Goal: Task Accomplishment & Management: Manage account settings

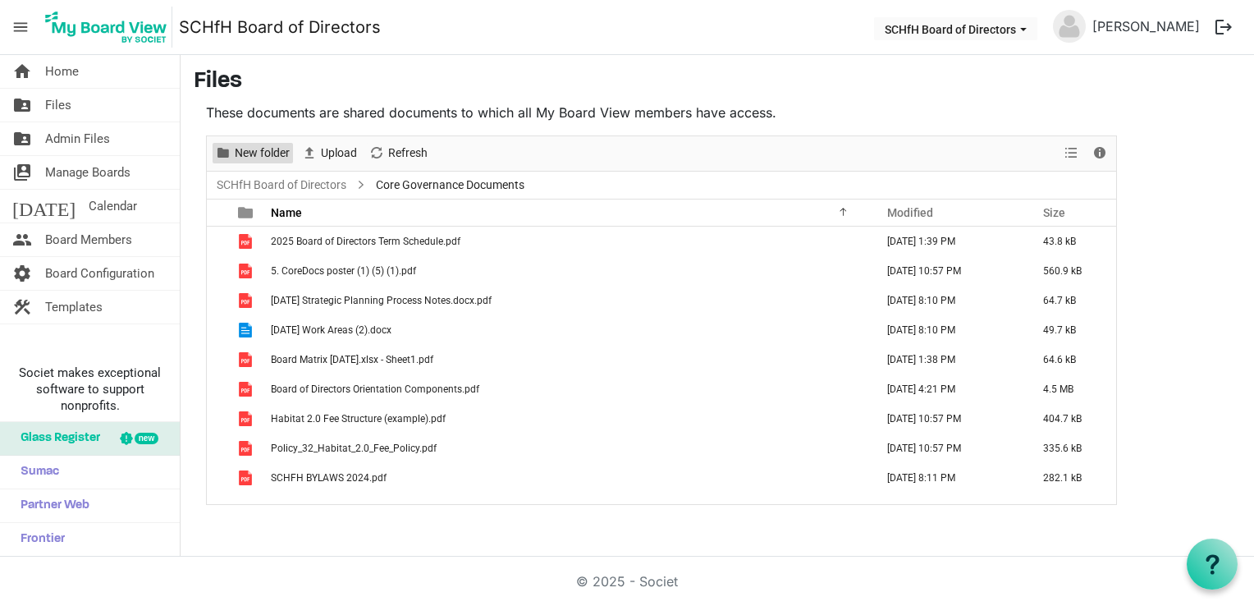
click at [265, 152] on span "New folder" at bounding box center [262, 153] width 58 height 21
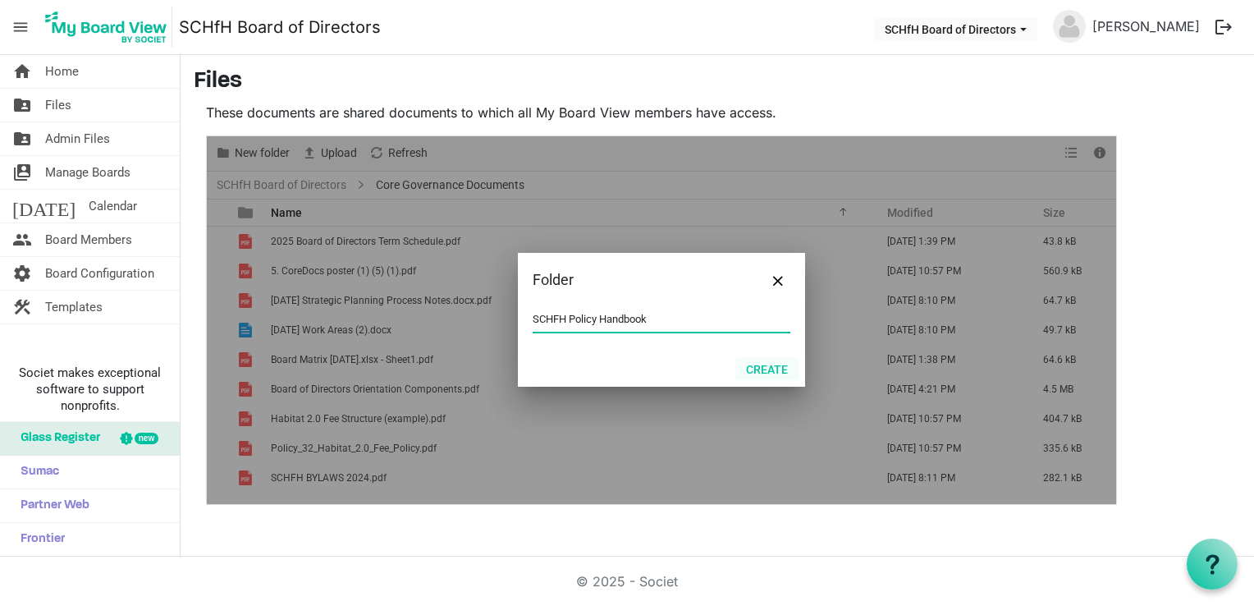
type input "SCHFH Policy Handbook"
click at [771, 373] on button "Create" at bounding box center [766, 368] width 63 height 23
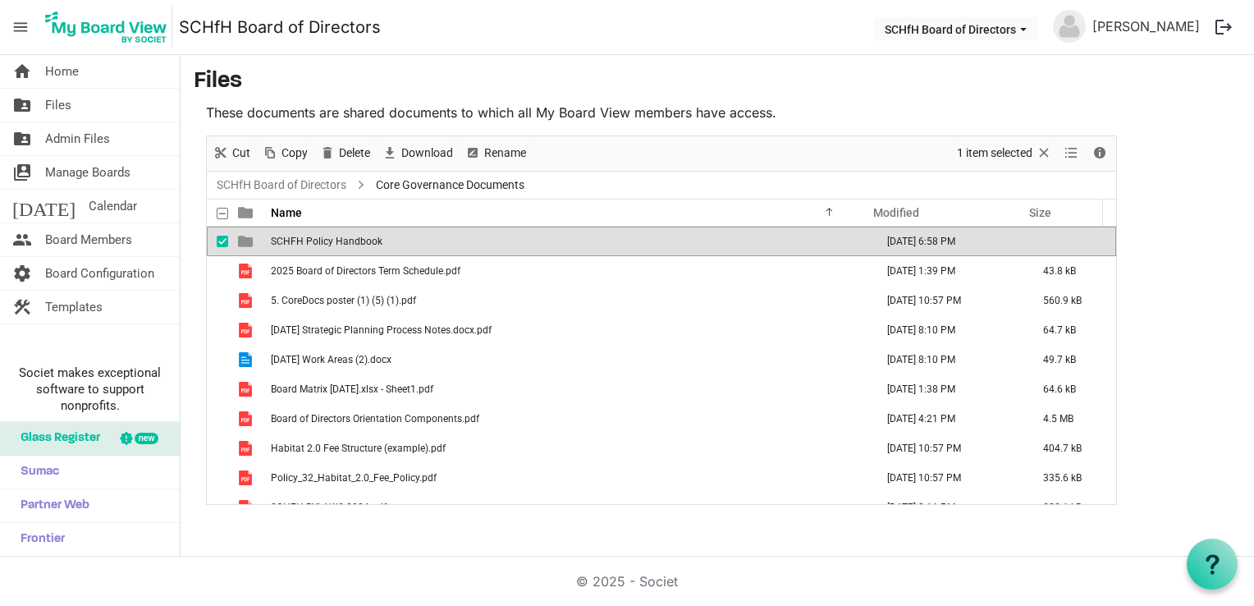
click at [418, 245] on td "SCHFH Policy Handbook" at bounding box center [568, 241] width 604 height 30
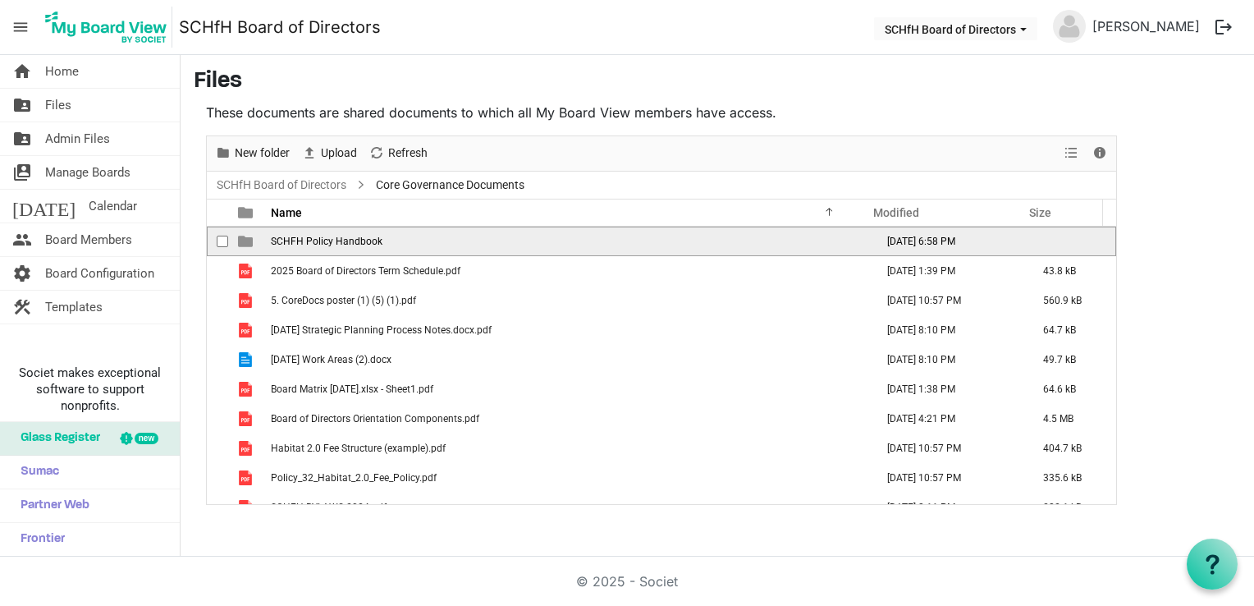
click at [418, 244] on td "SCHFH Policy Handbook" at bounding box center [568, 241] width 604 height 30
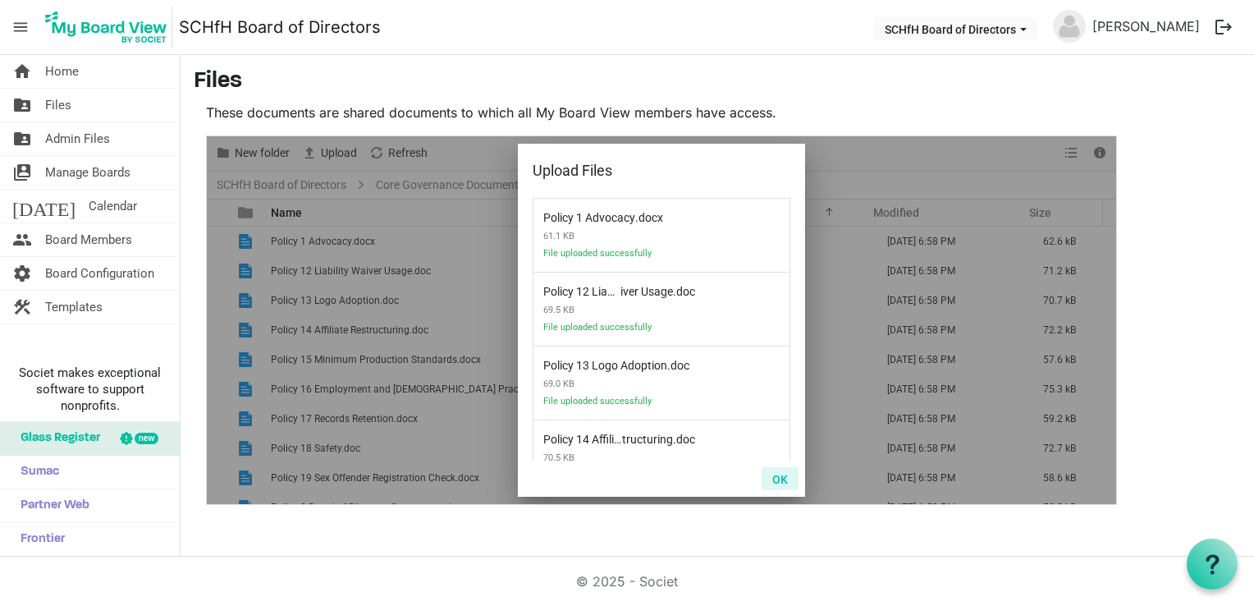
click at [774, 478] on button "OK" at bounding box center [779, 478] width 37 height 23
click at [786, 482] on button "OK" at bounding box center [779, 478] width 37 height 23
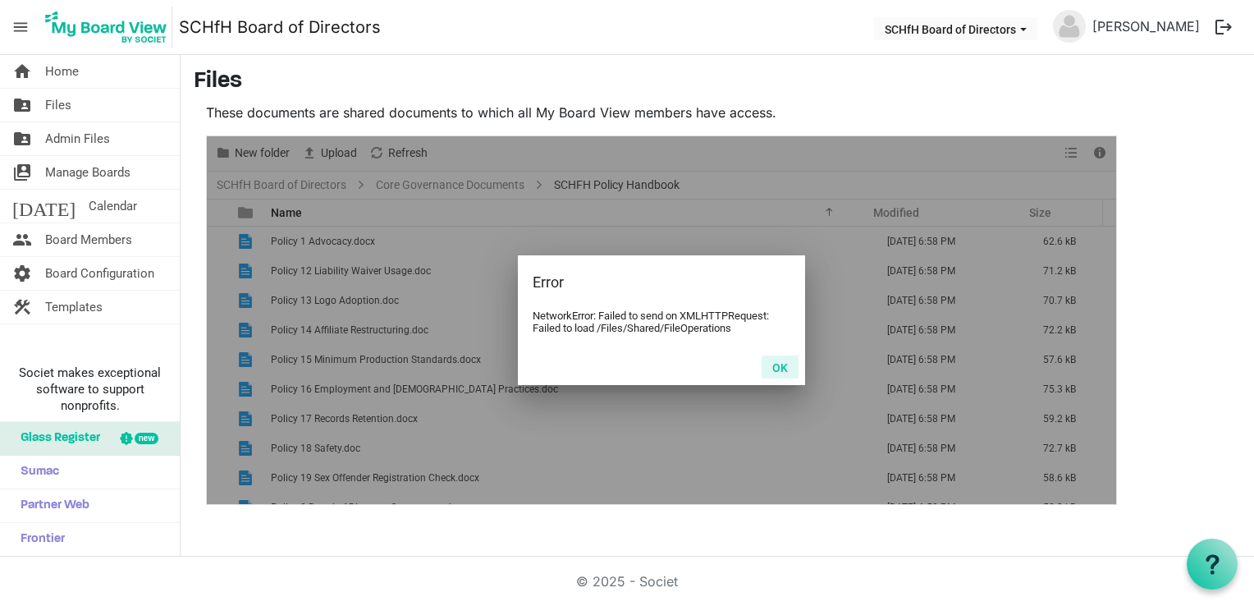
click at [781, 369] on button "OK" at bounding box center [779, 366] width 37 height 23
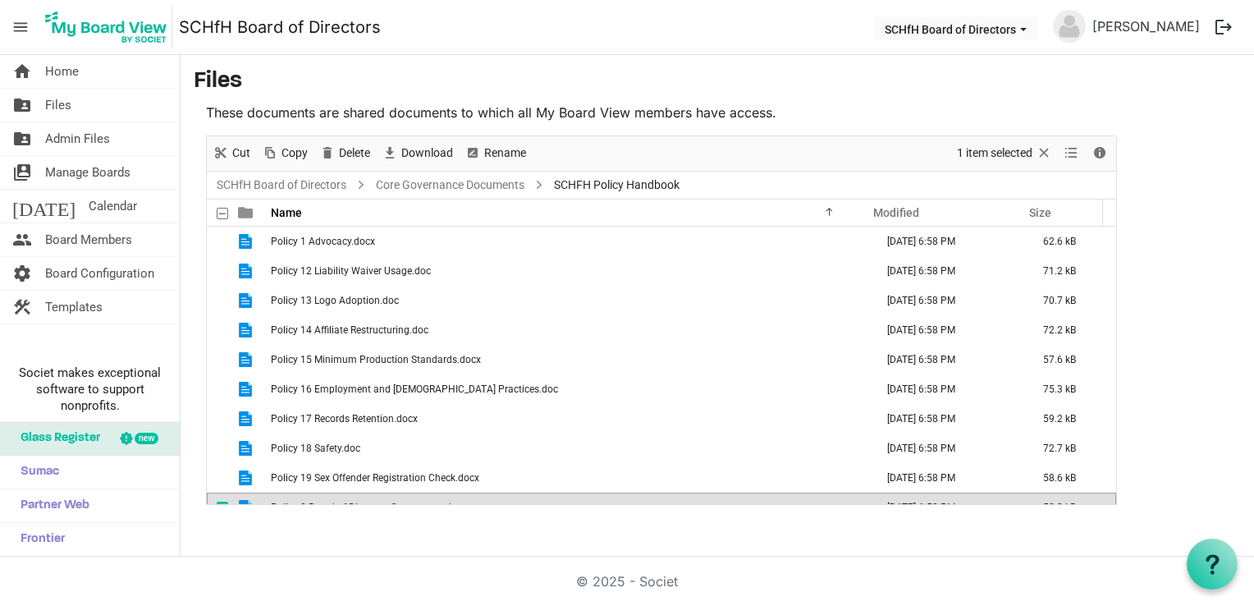
click at [222, 213] on span at bounding box center [222, 213] width 11 height 11
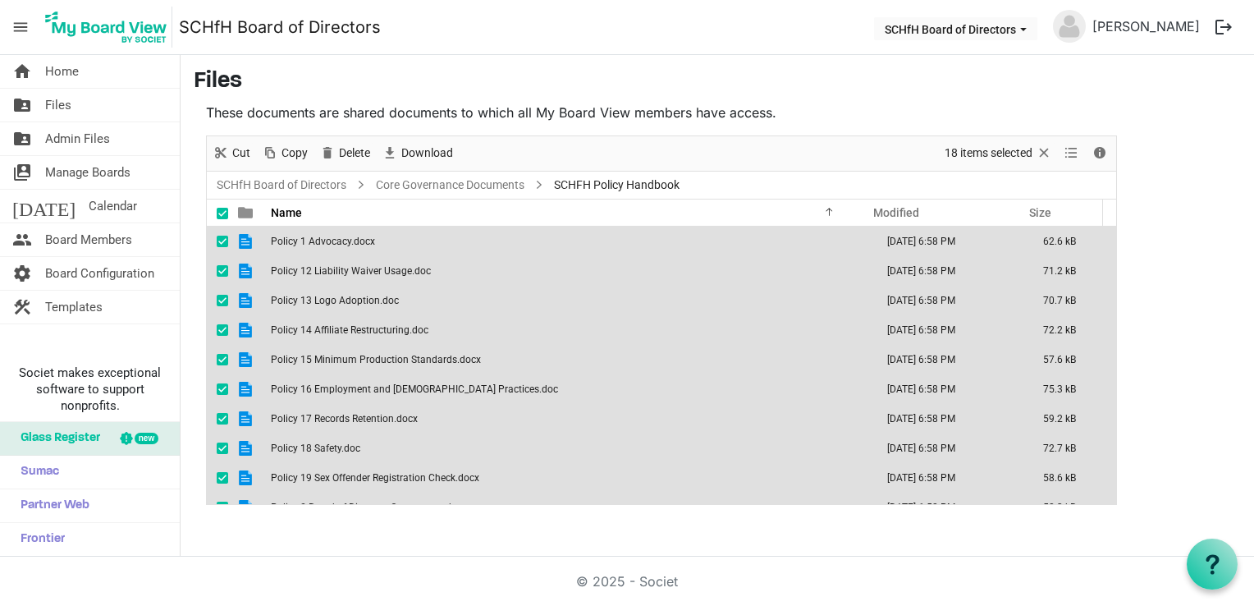
click at [220, 209] on span at bounding box center [222, 213] width 11 height 11
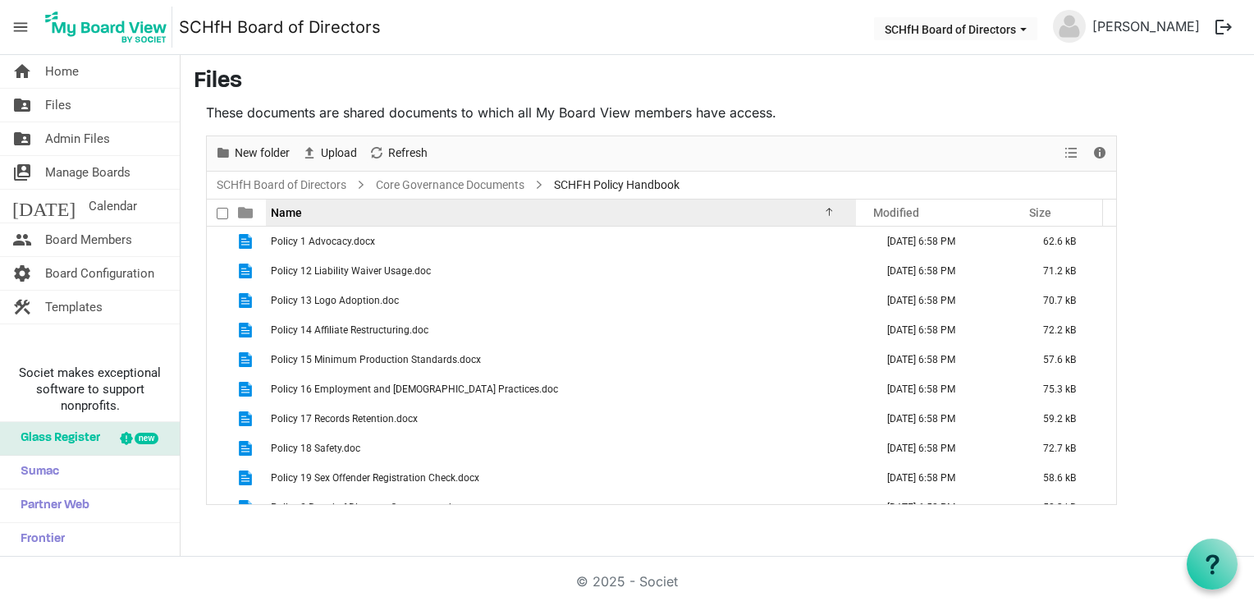
click at [356, 213] on div "Name" at bounding box center [554, 212] width 579 height 24
click at [365, 217] on div "Name" at bounding box center [554, 212] width 579 height 24
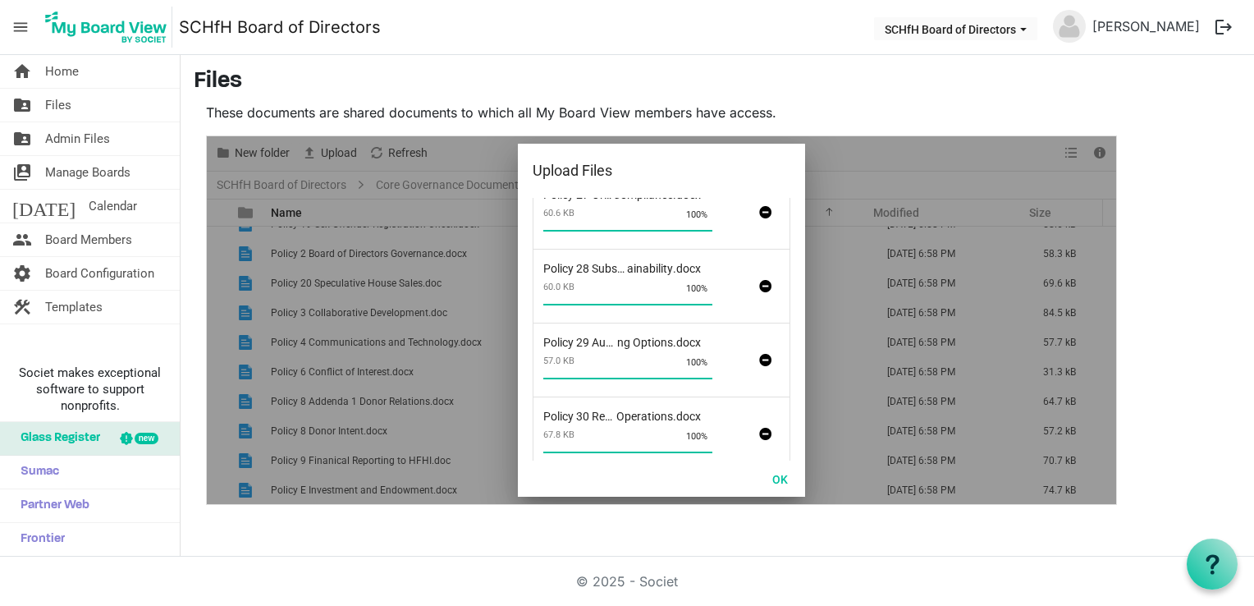
scroll to position [417, 0]
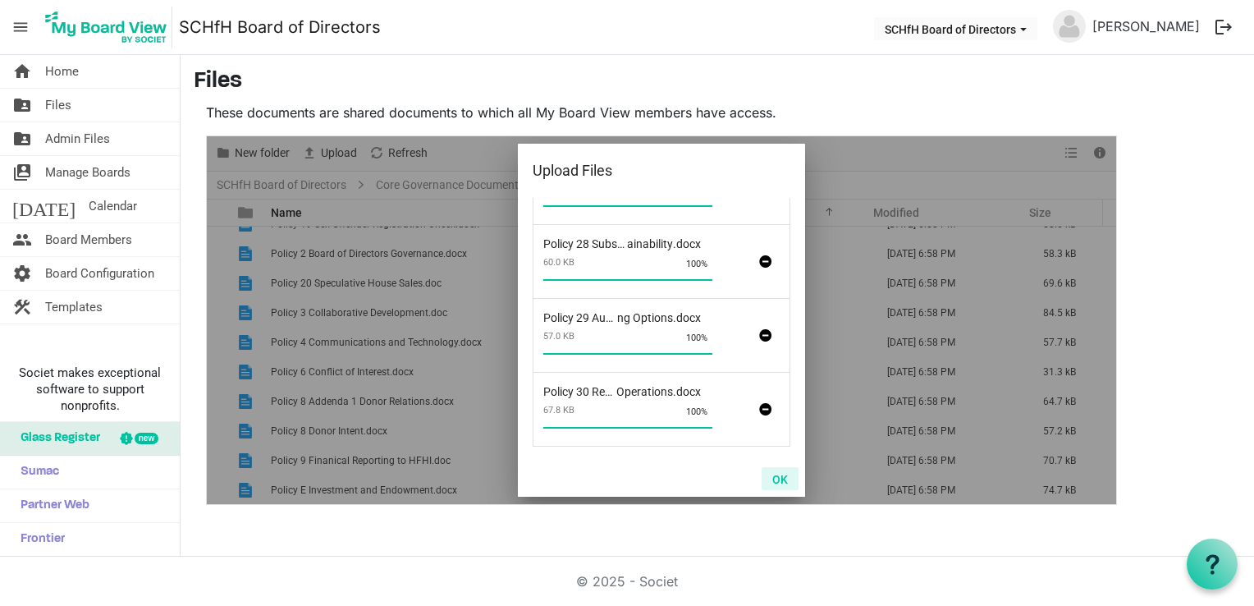
click at [785, 479] on button "OK" at bounding box center [779, 478] width 37 height 23
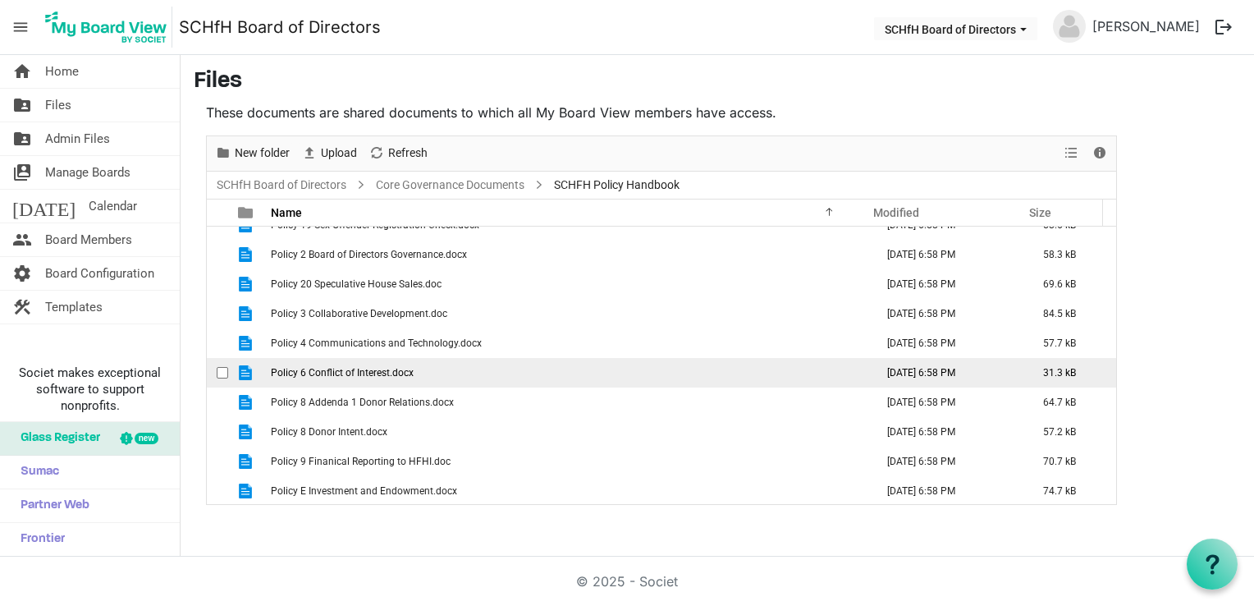
scroll to position [254, 0]
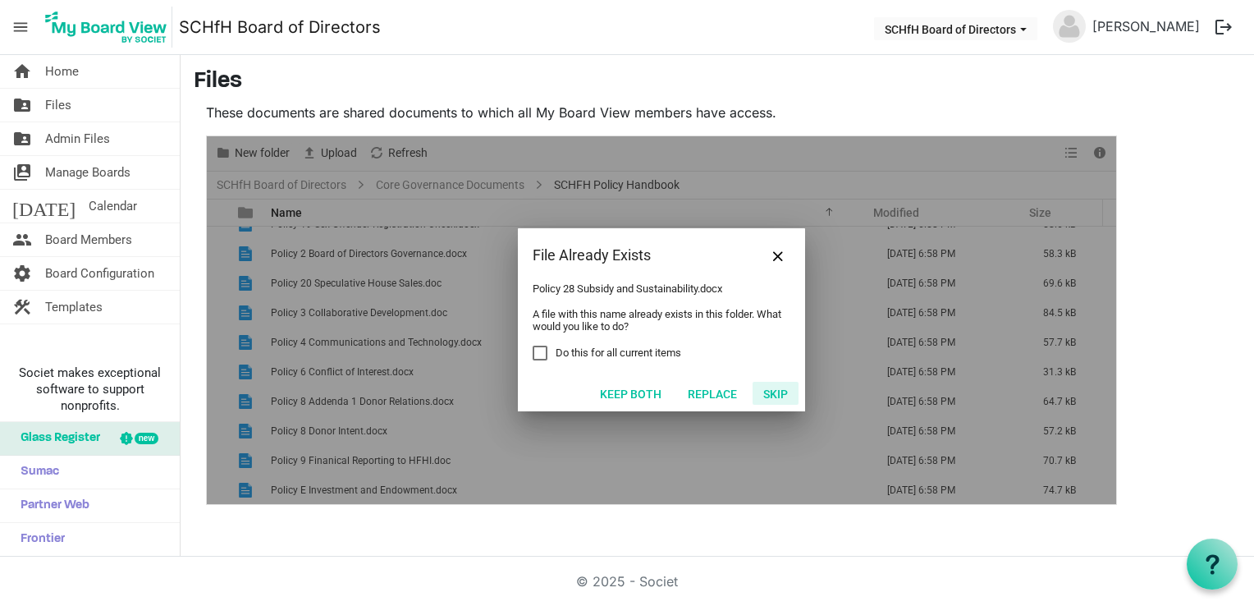
click at [770, 390] on button "Skip" at bounding box center [775, 393] width 46 height 23
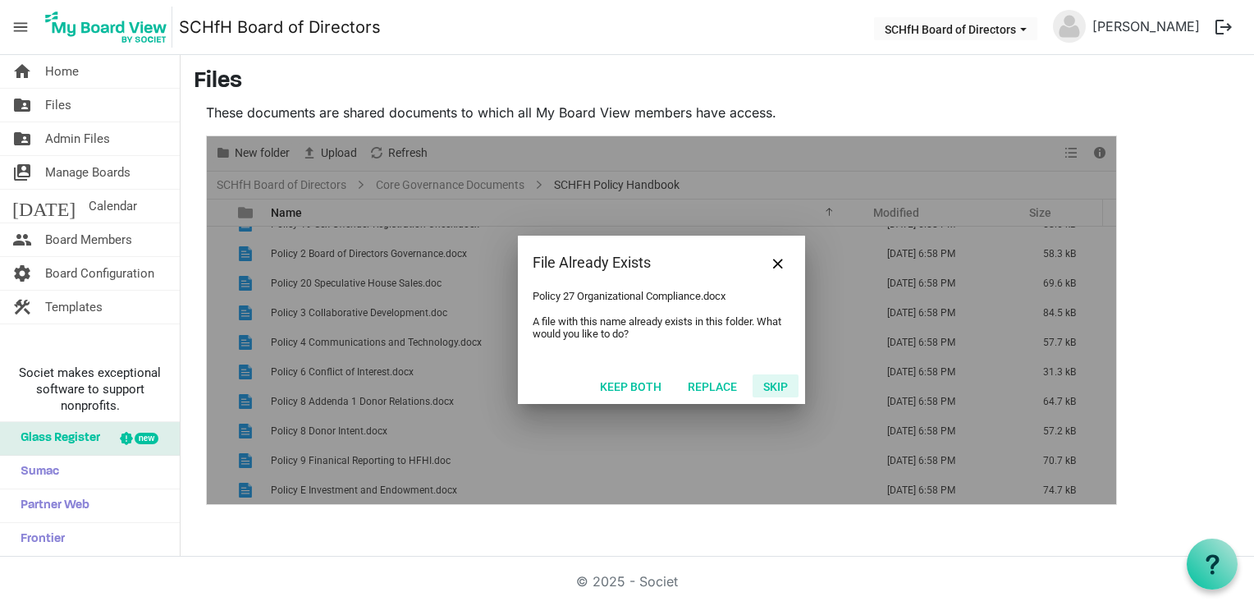
click at [770, 390] on button "Skip" at bounding box center [775, 385] width 46 height 23
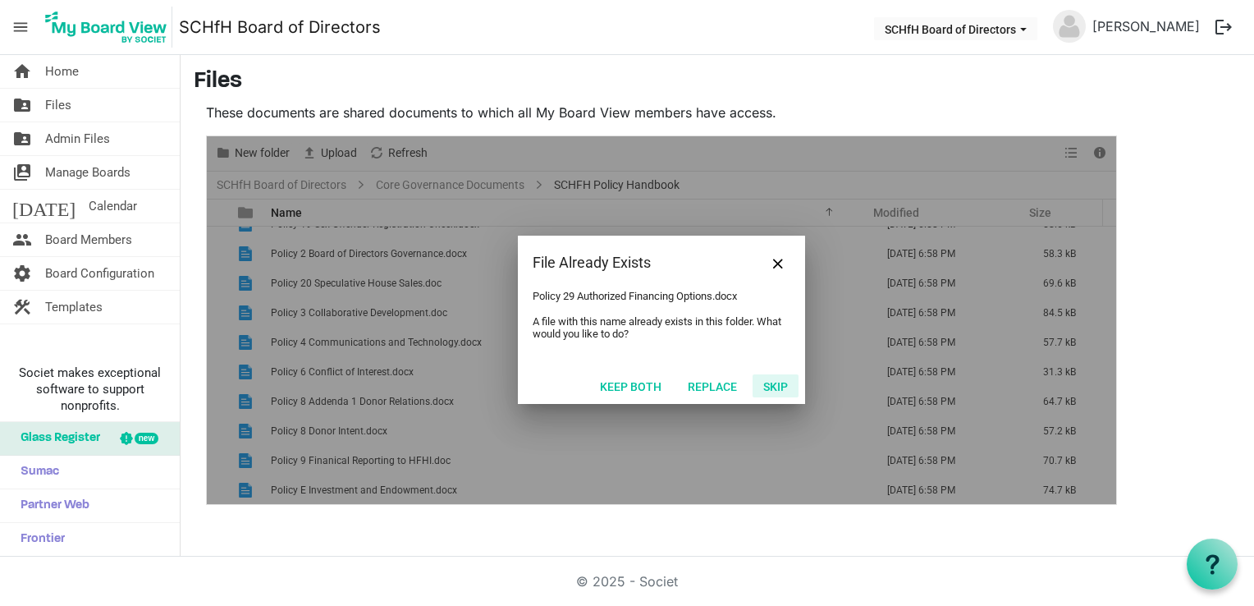
click at [770, 390] on button "Skip" at bounding box center [775, 385] width 46 height 23
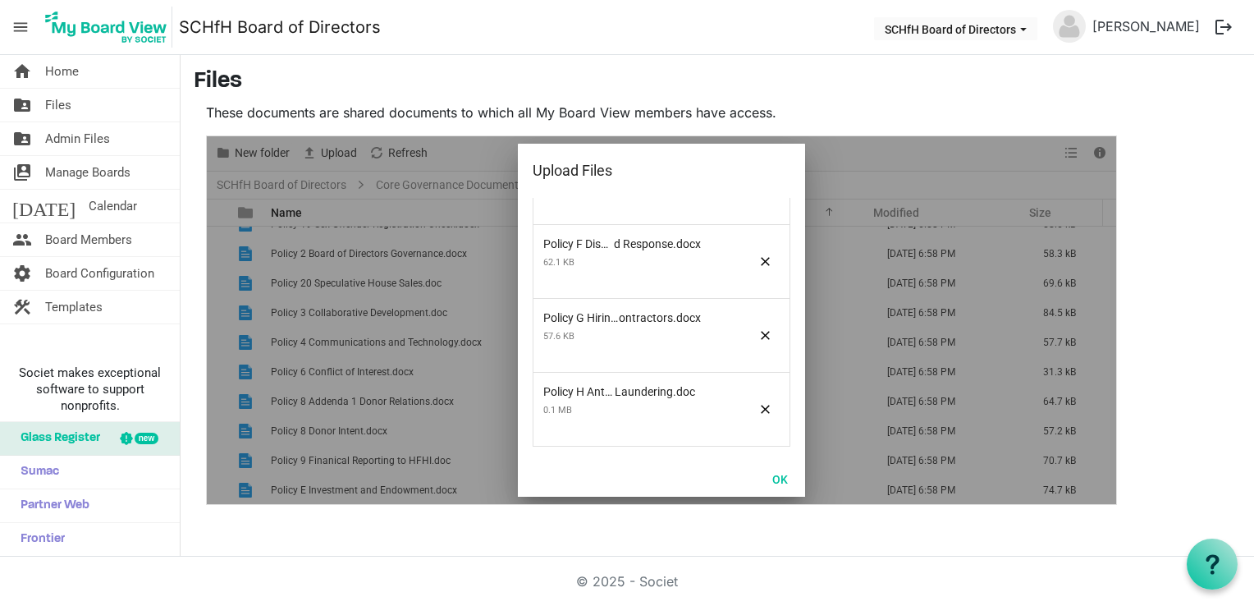
scroll to position [0, 0]
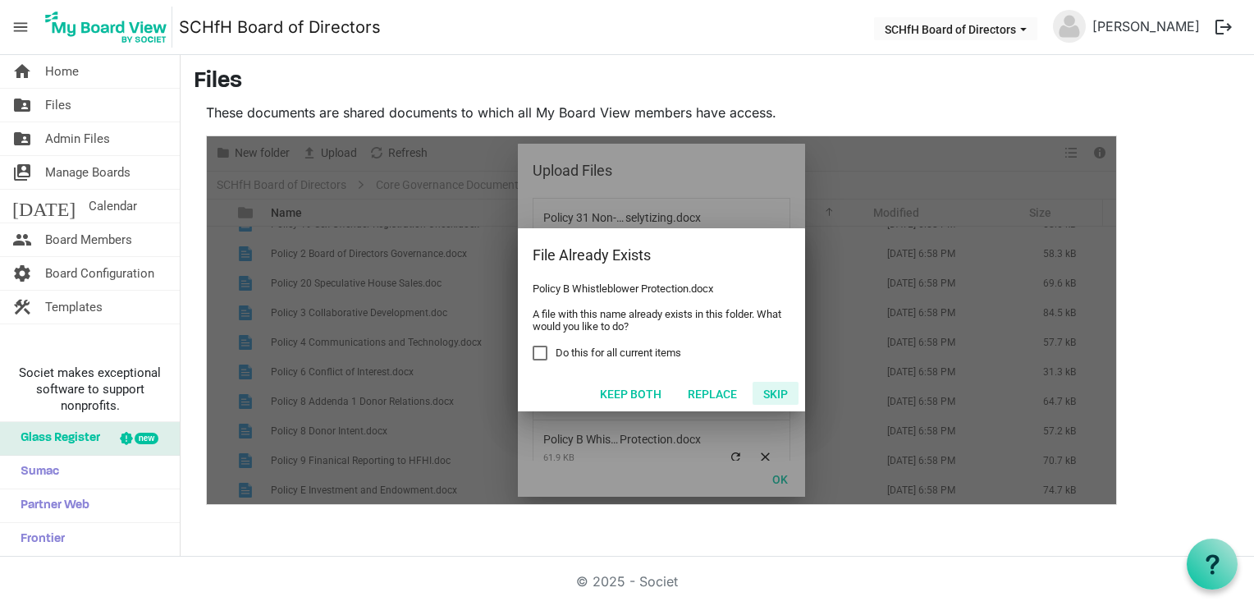
click at [781, 394] on button "Skip" at bounding box center [775, 393] width 46 height 23
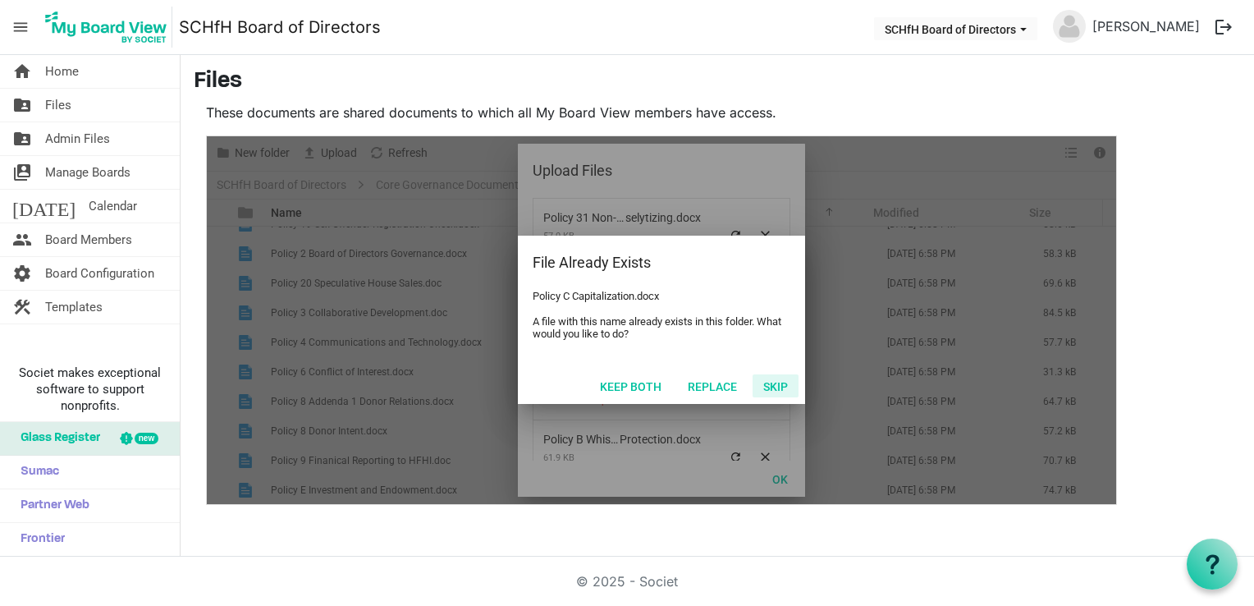
click at [781, 394] on button "Skip" at bounding box center [775, 385] width 46 height 23
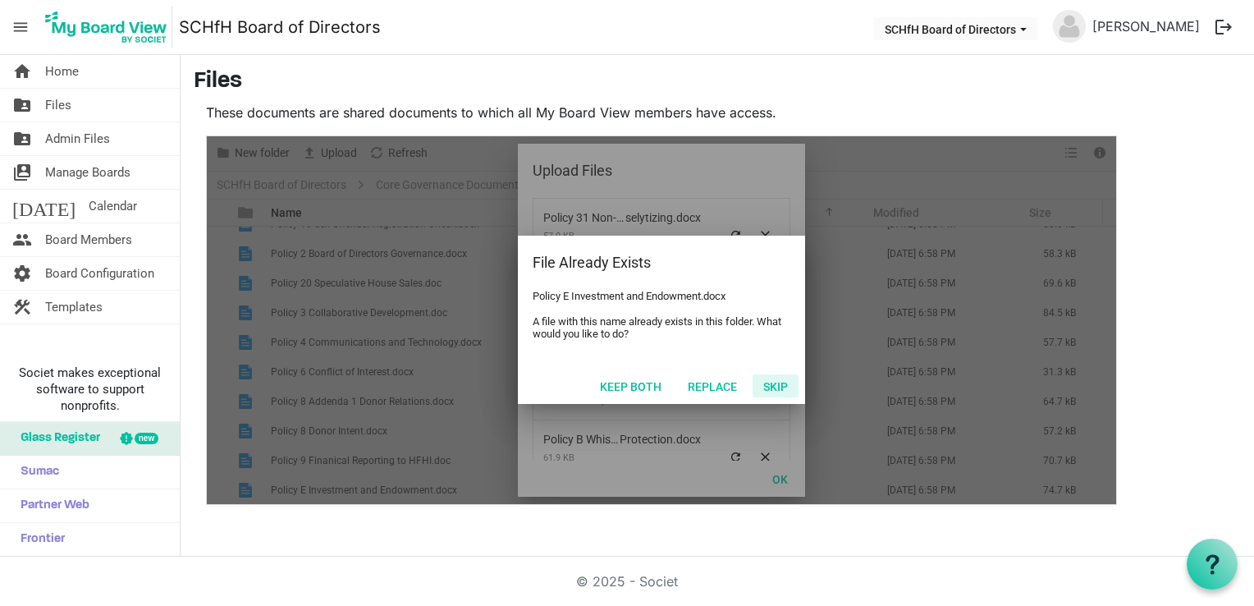
click at [781, 394] on button "Skip" at bounding box center [775, 385] width 46 height 23
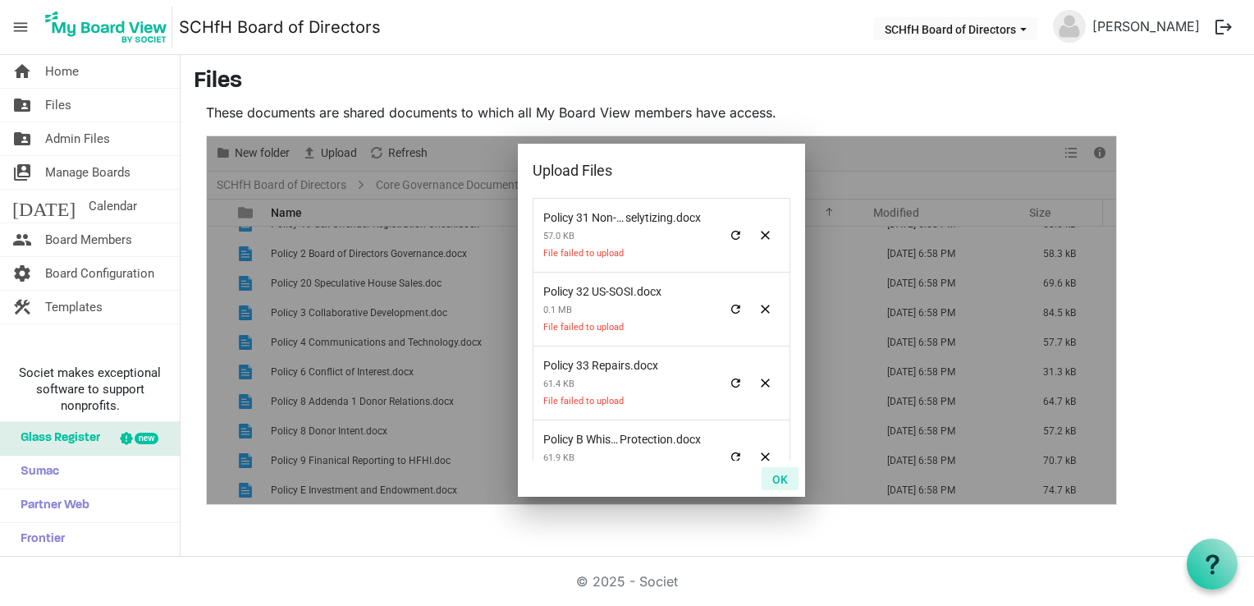
click at [776, 479] on button "OK" at bounding box center [779, 478] width 37 height 23
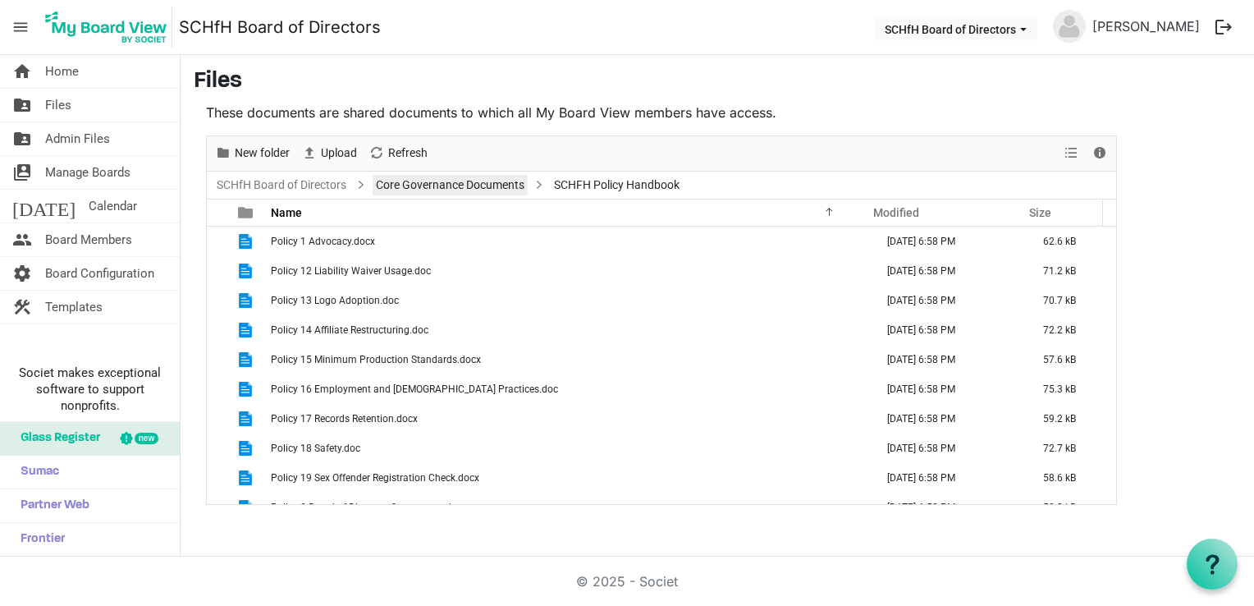
click at [418, 188] on link "Core Governance Documents" at bounding box center [450, 185] width 155 height 21
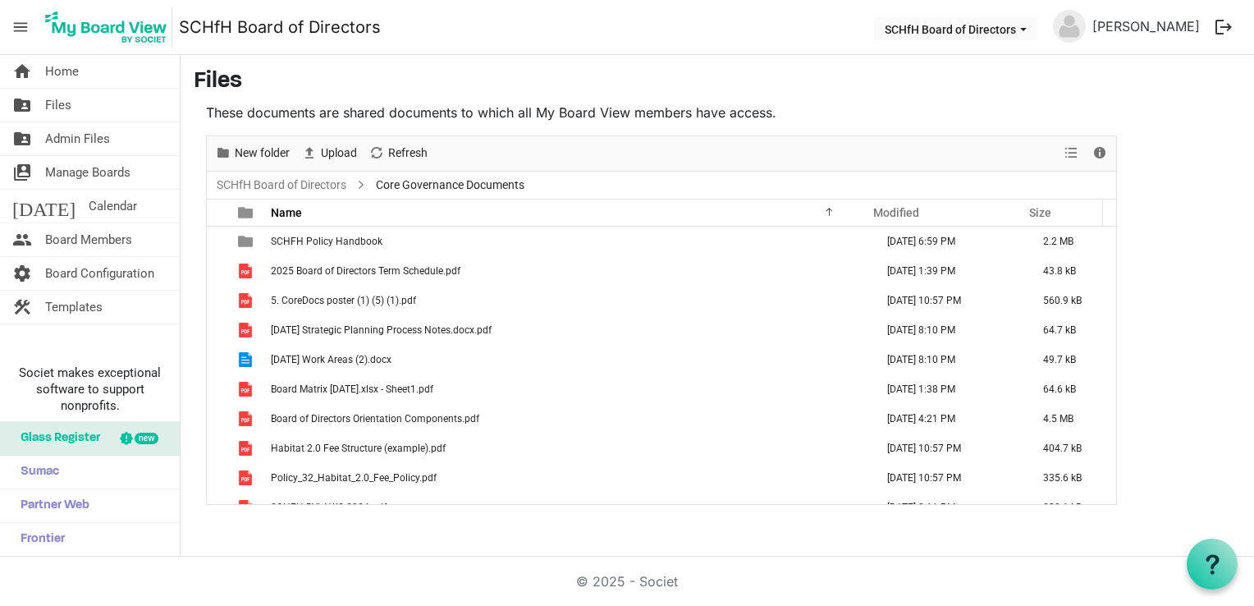
click at [435, 182] on span "Core Governance Documents" at bounding box center [450, 185] width 155 height 21
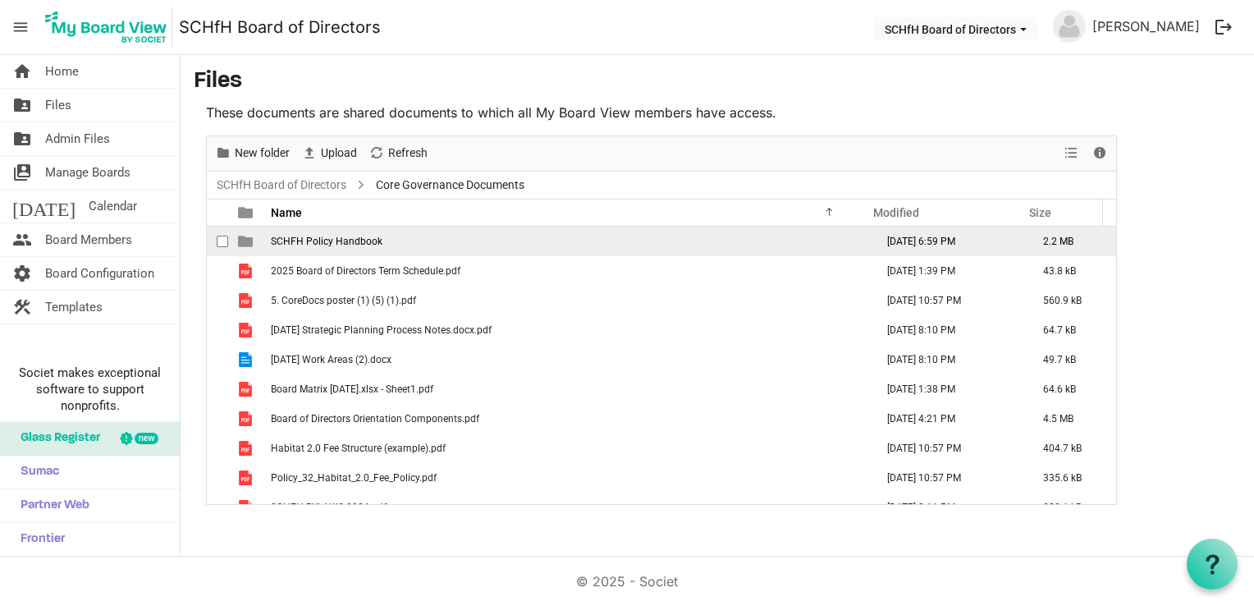
click at [361, 245] on span "SCHFH Policy Handbook" at bounding box center [327, 241] width 112 height 11
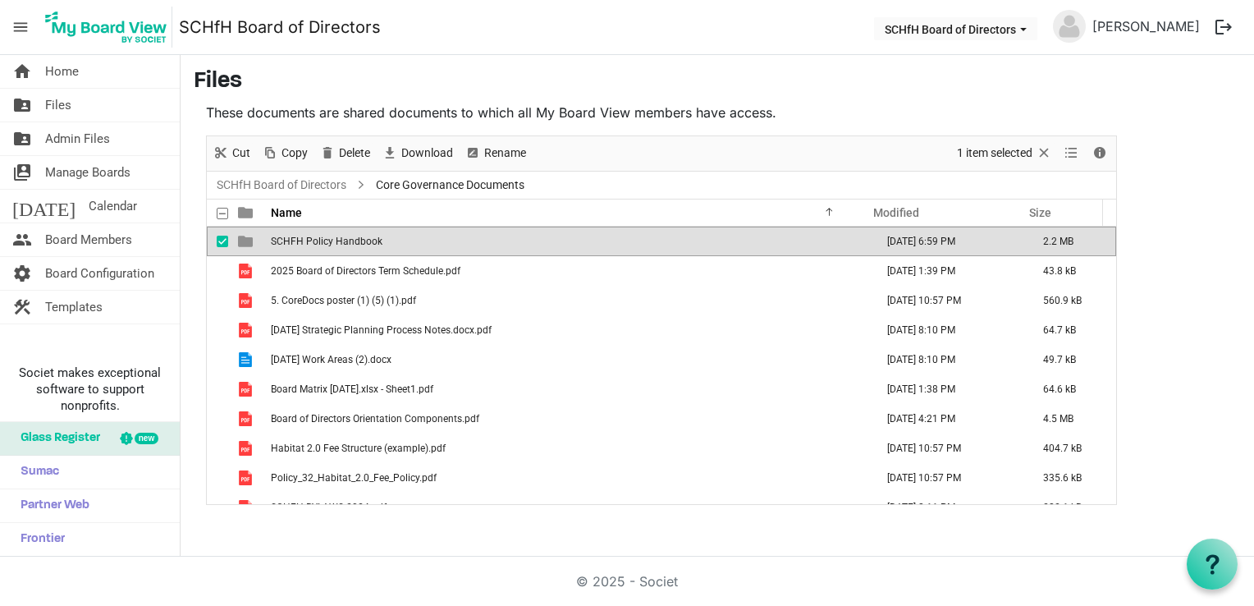
click at [361, 245] on span "SCHFH Policy Handbook" at bounding box center [327, 241] width 112 height 11
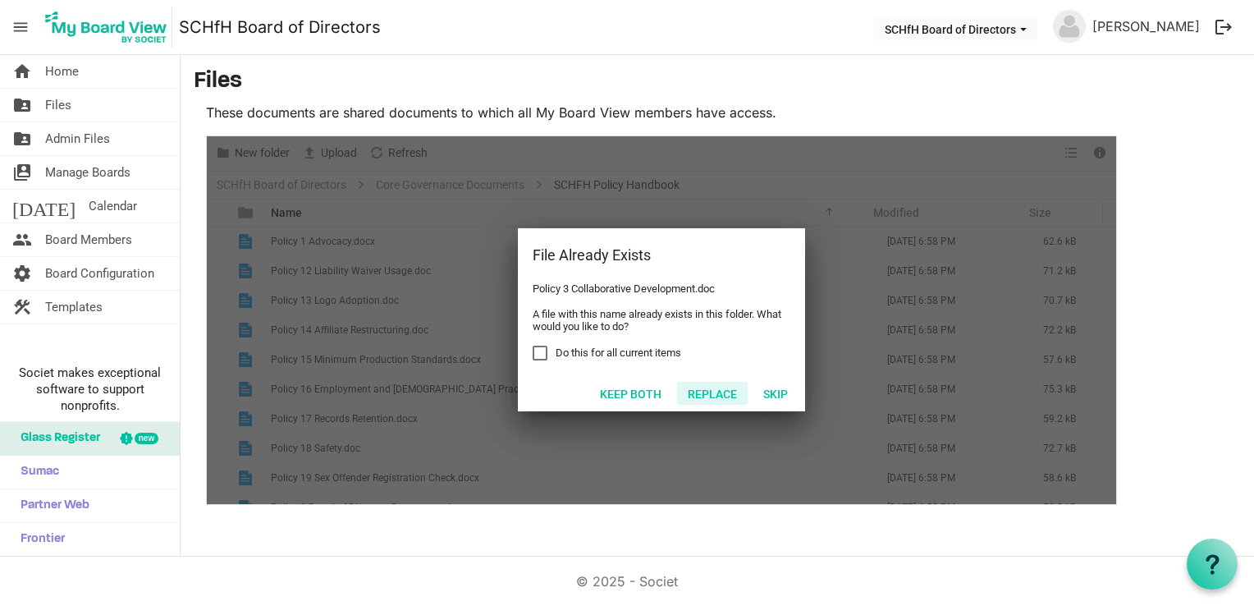
click at [717, 395] on button "Replace" at bounding box center [712, 393] width 71 height 23
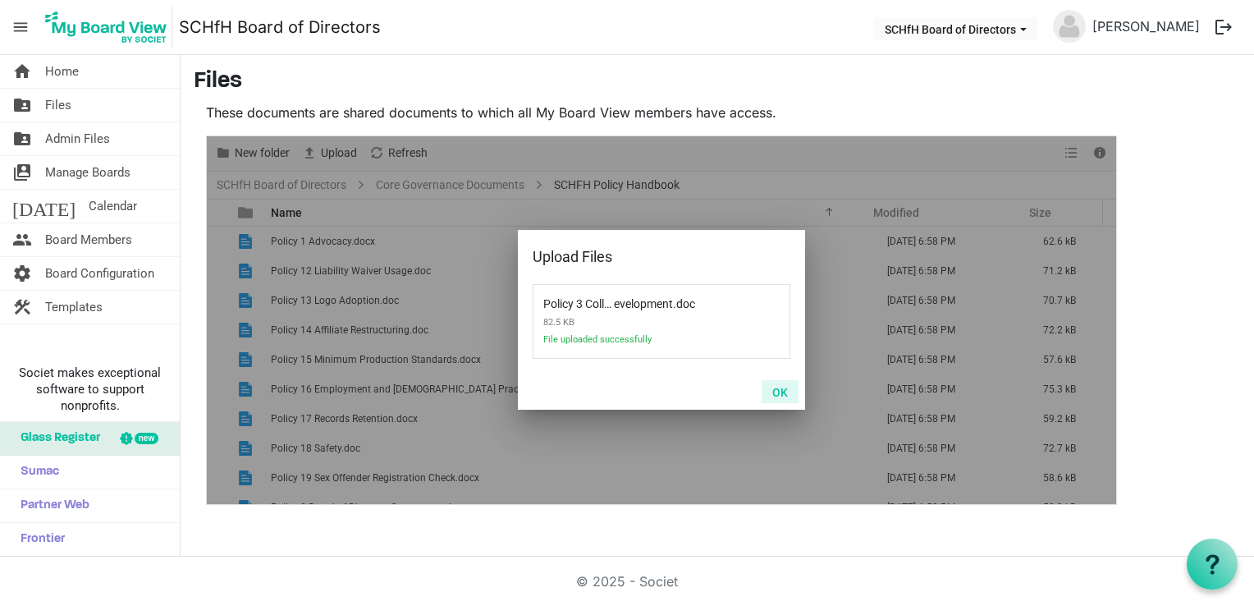
click at [784, 398] on button "OK" at bounding box center [779, 391] width 37 height 23
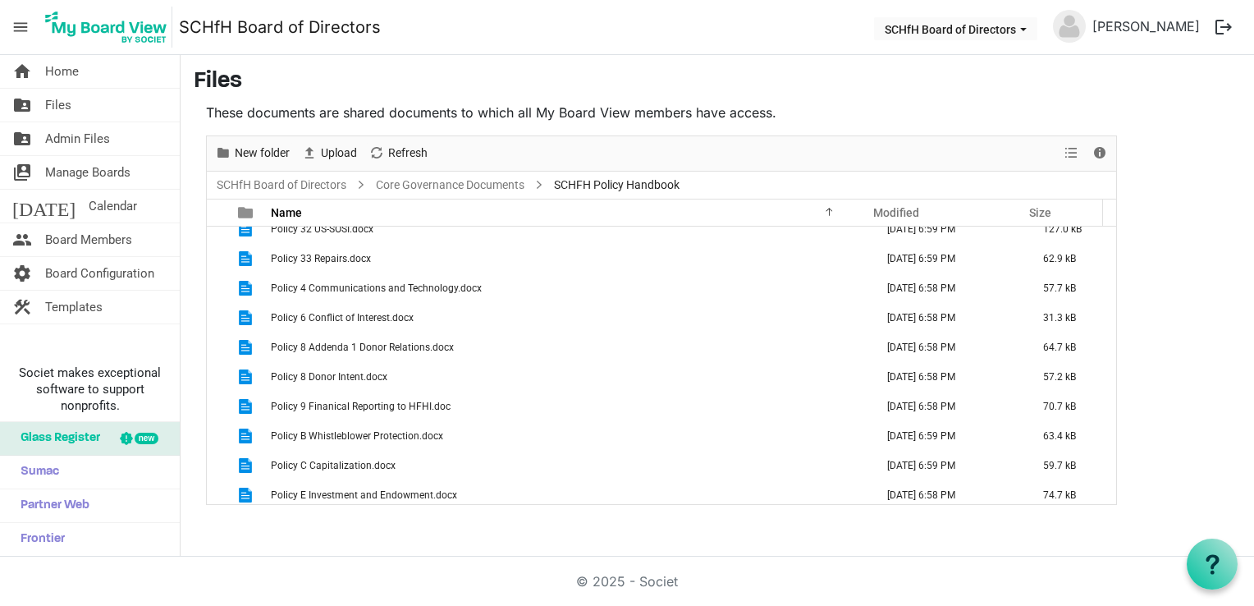
scroll to position [756, 0]
